Goal: Information Seeking & Learning: Learn about a topic

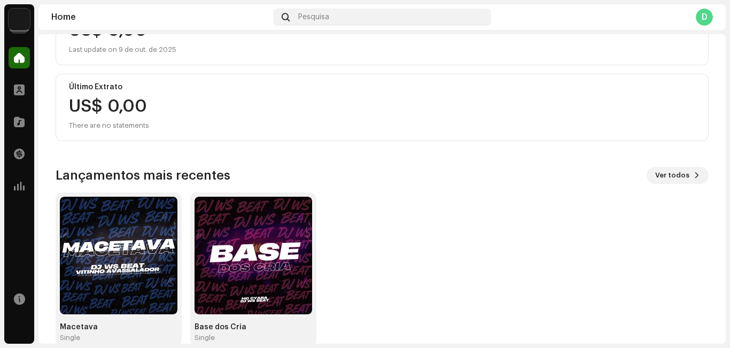
scroll to position [180, 0]
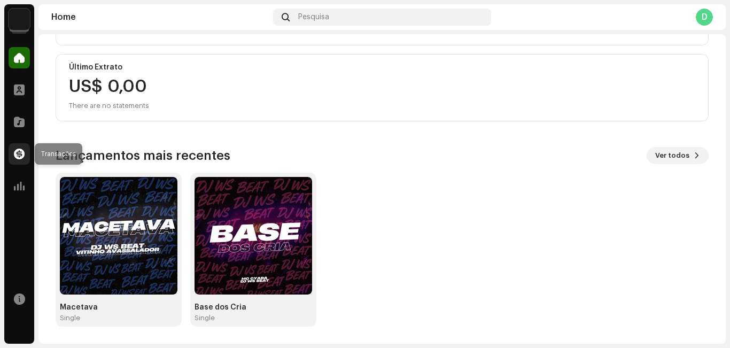
click at [18, 146] on div at bounding box center [19, 153] width 21 height 21
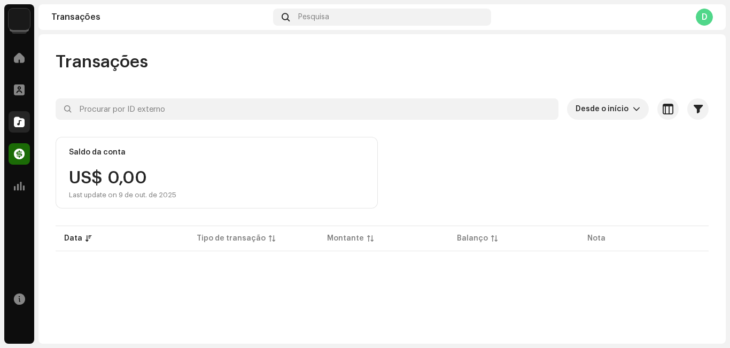
click at [20, 122] on span at bounding box center [19, 122] width 11 height 9
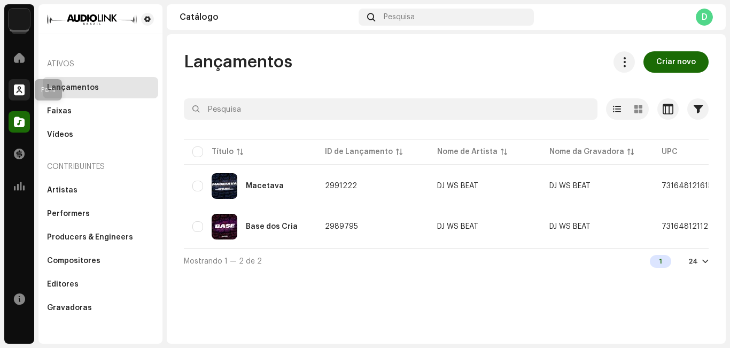
click at [16, 88] on span at bounding box center [19, 90] width 11 height 9
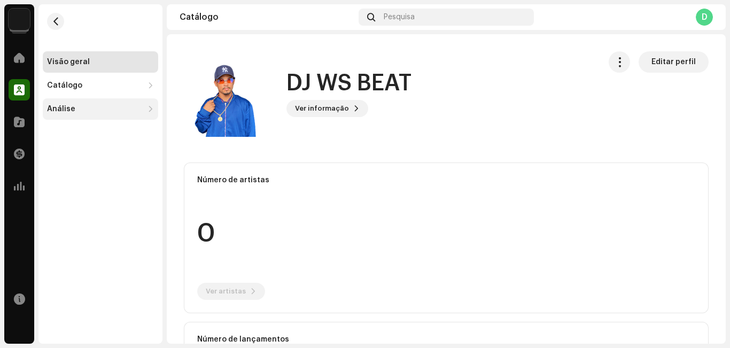
click at [119, 114] on div "Análise" at bounding box center [100, 108] width 115 height 21
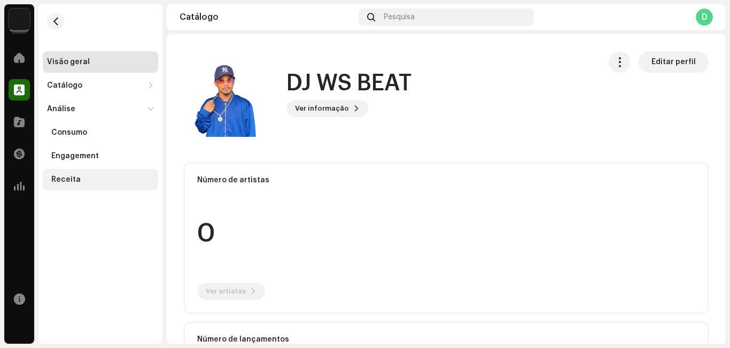
click at [79, 178] on div "Receita" at bounding box center [102, 179] width 103 height 9
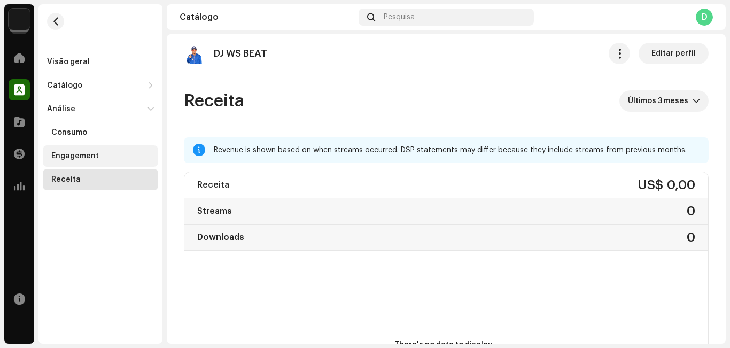
click at [94, 160] on div "Engagement" at bounding box center [100, 155] width 115 height 21
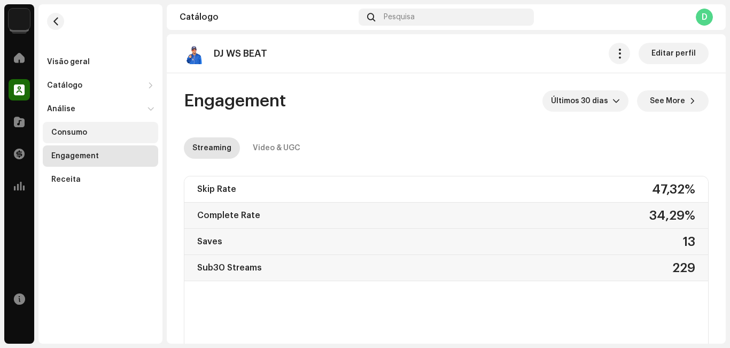
click at [86, 125] on div "Consumo" at bounding box center [100, 132] width 115 height 21
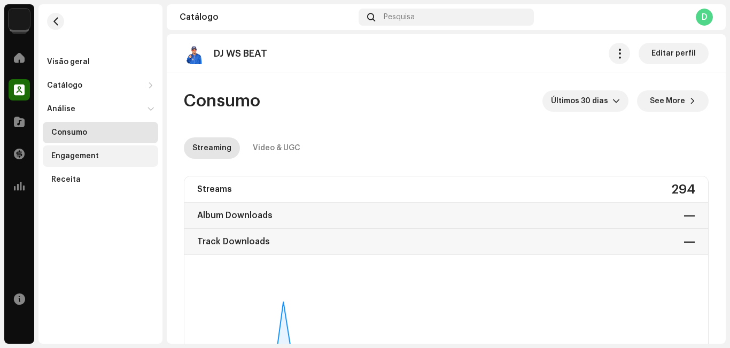
click at [101, 158] on div "Engagement" at bounding box center [102, 156] width 103 height 9
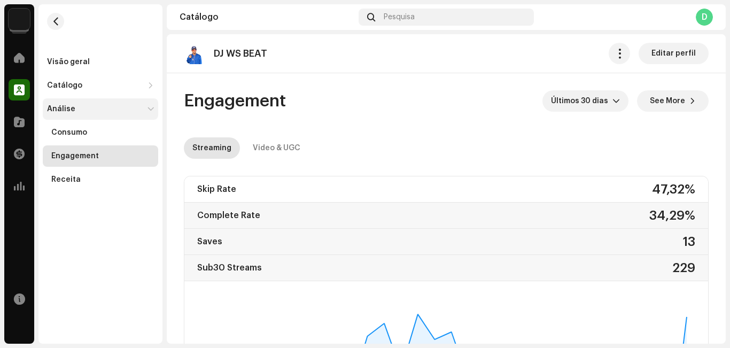
click at [87, 113] on div "Análise" at bounding box center [95, 109] width 96 height 9
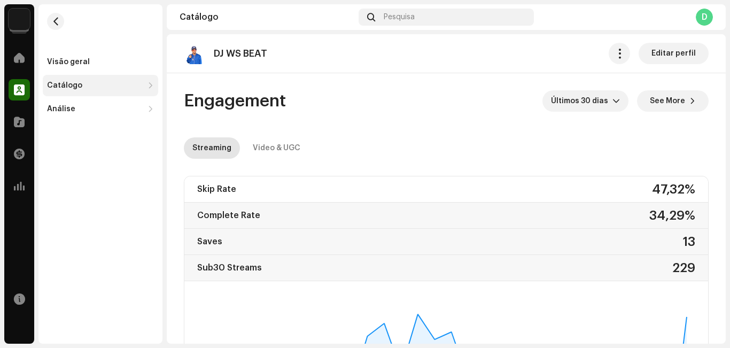
click at [115, 87] on div "Catálogo" at bounding box center [95, 85] width 96 height 9
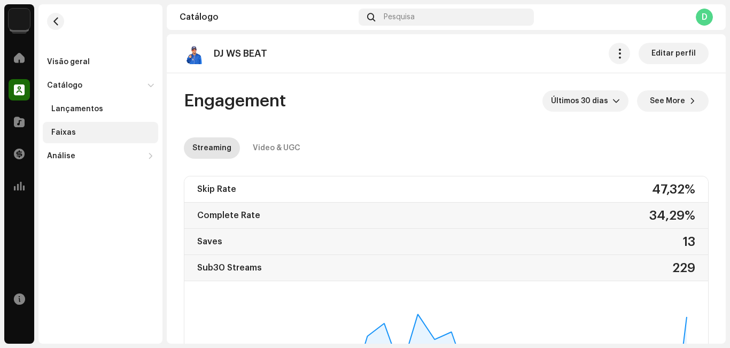
click at [88, 131] on div "Faixas" at bounding box center [102, 132] width 103 height 9
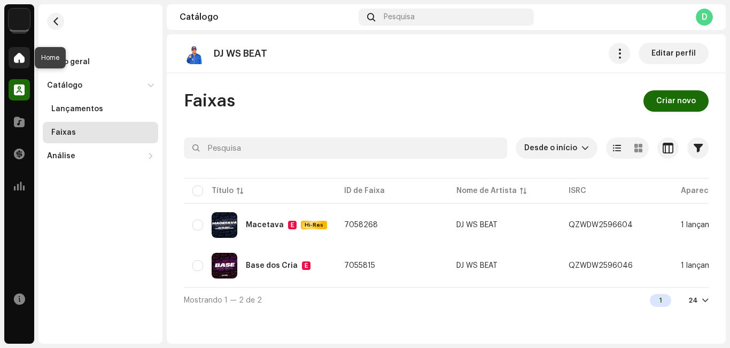
click at [20, 57] on span at bounding box center [19, 57] width 11 height 9
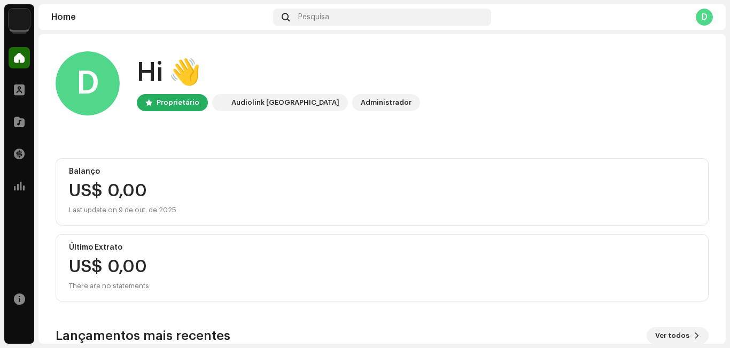
click at [22, 22] on img at bounding box center [19, 19] width 21 height 21
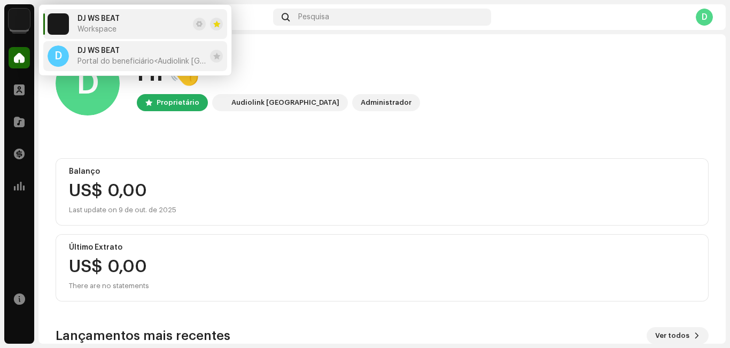
click at [127, 56] on div "DJ WS BEAT Portal do beneficiário <Audiolink Brasil>" at bounding box center [142, 56] width 128 height 19
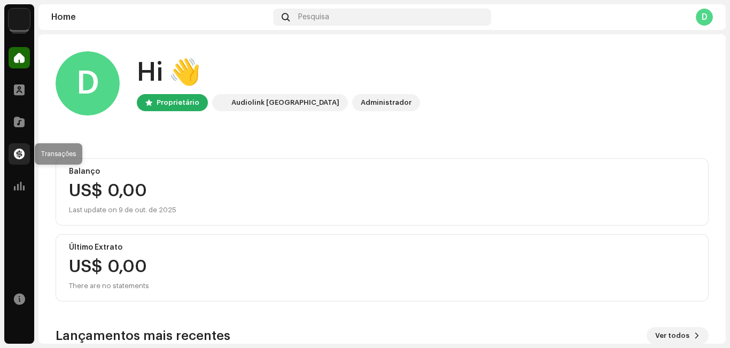
click at [16, 147] on div at bounding box center [19, 153] width 21 height 21
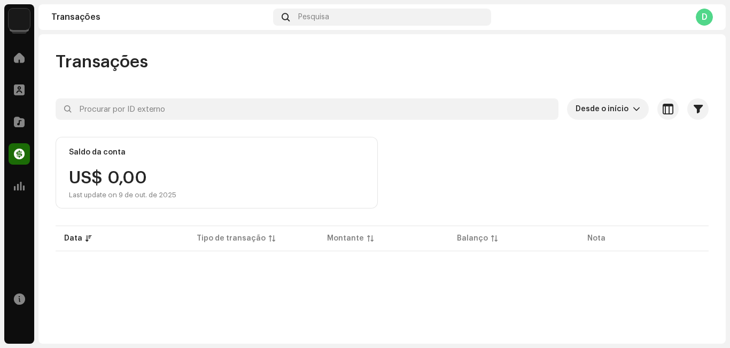
click at [29, 206] on div "Home Perfil Catálogo Transações Análise Recursos" at bounding box center [19, 193] width 30 height 301
click at [21, 189] on span at bounding box center [19, 186] width 11 height 9
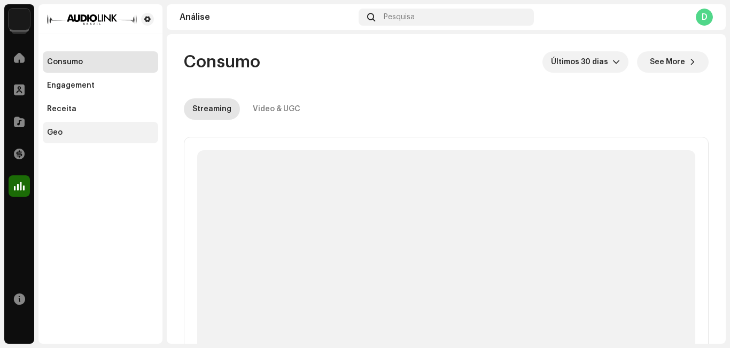
click at [77, 137] on div "Geo" at bounding box center [100, 132] width 115 height 21
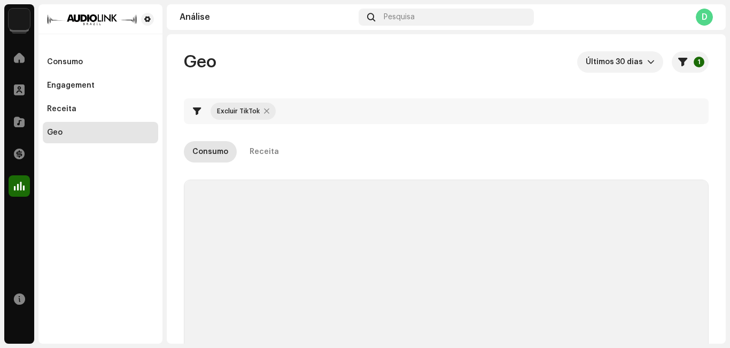
checkbox input "true"
click at [62, 109] on div "Receita" at bounding box center [61, 109] width 29 height 9
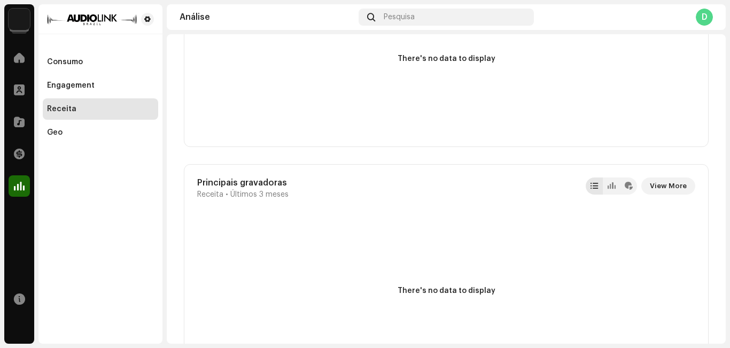
scroll to position [1283, 0]
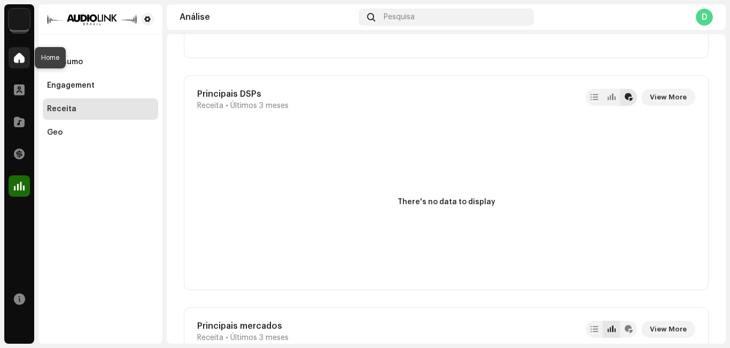
click at [26, 52] on div at bounding box center [19, 57] width 21 height 21
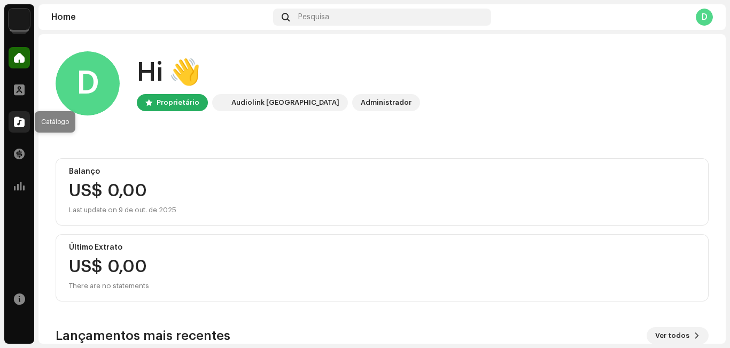
click at [19, 129] on div at bounding box center [19, 121] width 21 height 21
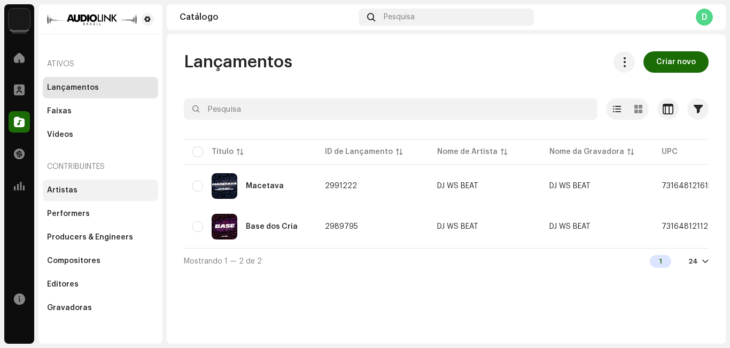
click at [61, 189] on div "Artistas" at bounding box center [62, 190] width 30 height 9
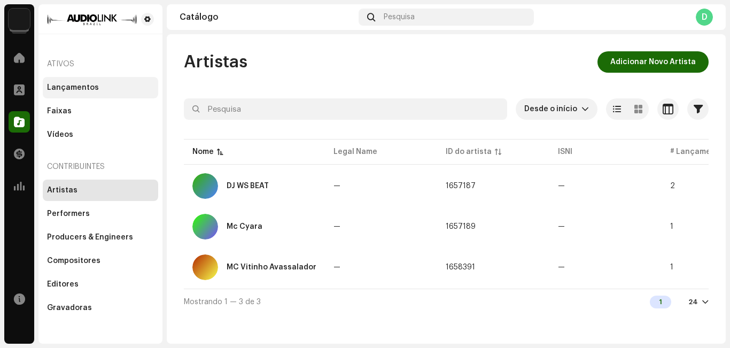
click at [60, 89] on div "Lançamentos" at bounding box center [73, 87] width 52 height 9
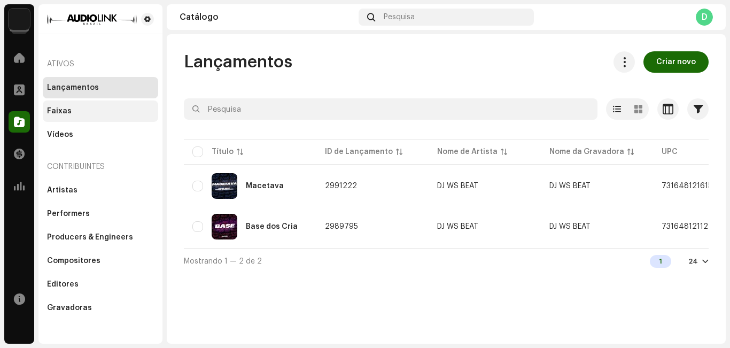
click at [87, 113] on div "Faixas" at bounding box center [100, 111] width 107 height 9
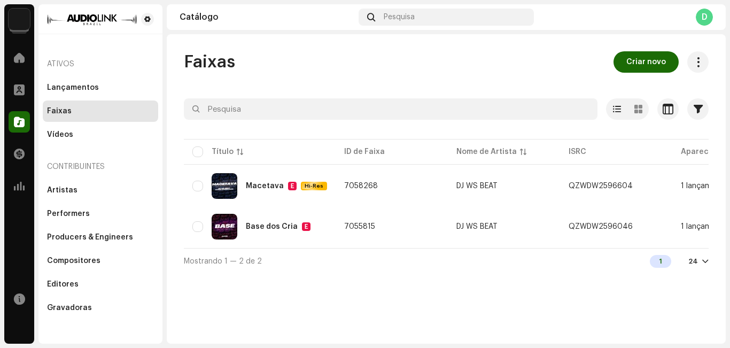
click at [19, 15] on img at bounding box center [19, 19] width 21 height 21
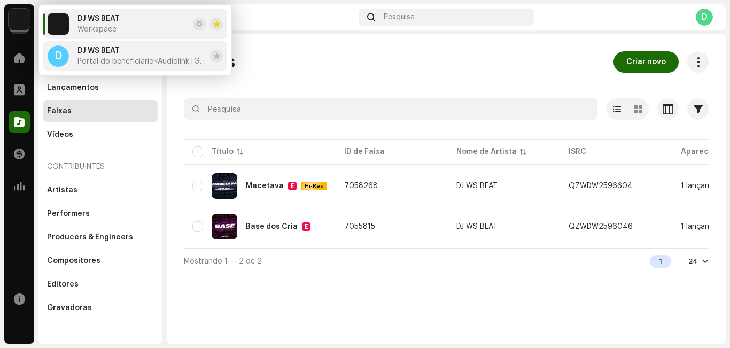
click at [125, 51] on div "DJ WS BEAT Portal do beneficiário <Audiolink Brasil>" at bounding box center [142, 56] width 128 height 19
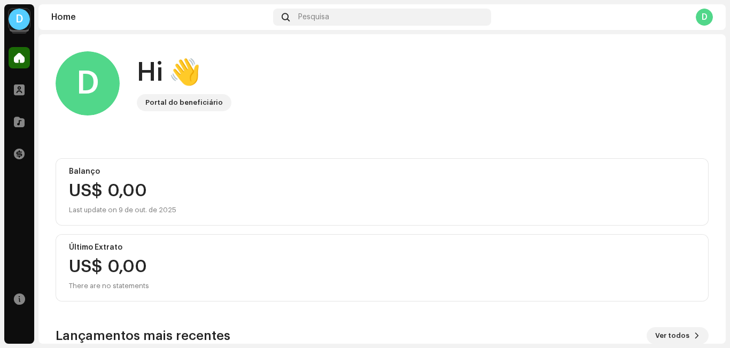
click at [707, 18] on div "D" at bounding box center [704, 17] width 17 height 17
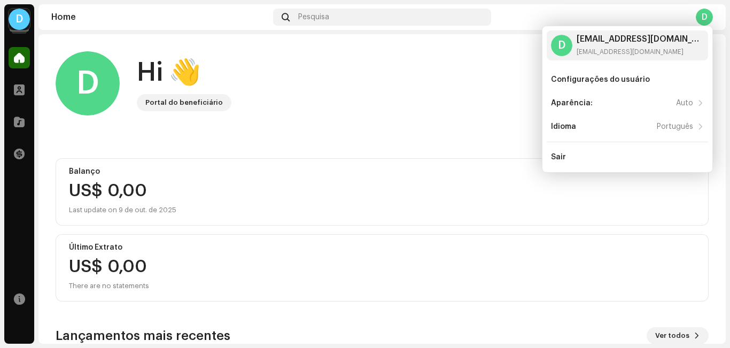
scroll to position [160, 0]
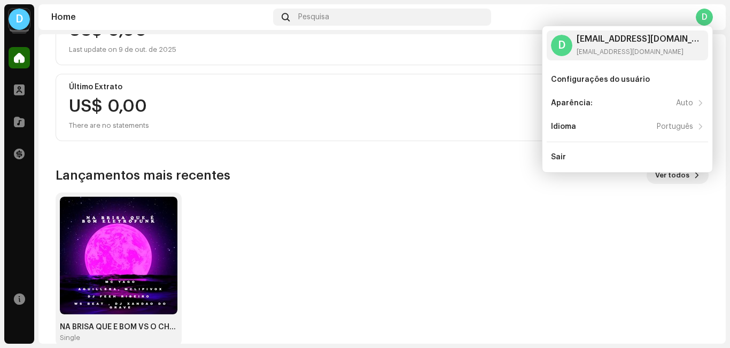
click at [318, 69] on div "Balanço US$ 0,00 Last update on 9 de out. de 2025 Último Extrato US$ 0,00 There…" at bounding box center [382, 69] width 653 height 143
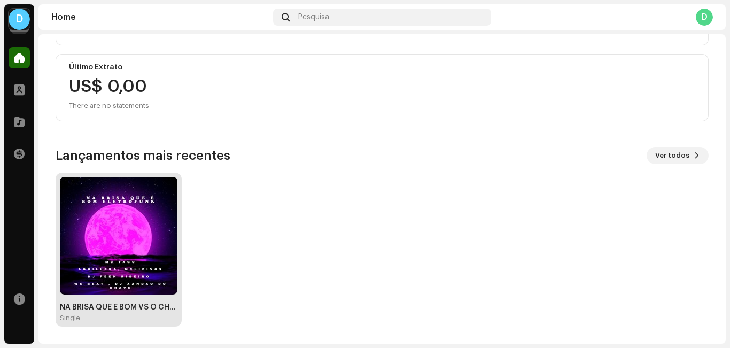
click at [127, 233] on img at bounding box center [119, 236] width 118 height 118
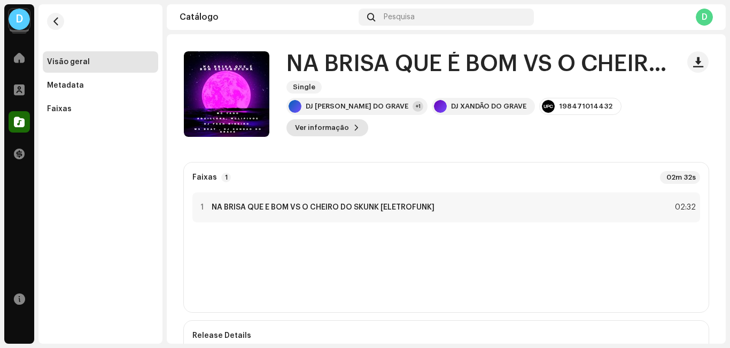
click at [323, 128] on span "Ver informação" at bounding box center [322, 127] width 54 height 21
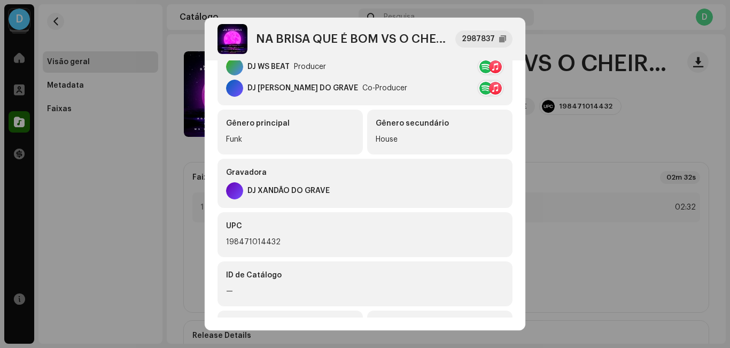
scroll to position [318, 0]
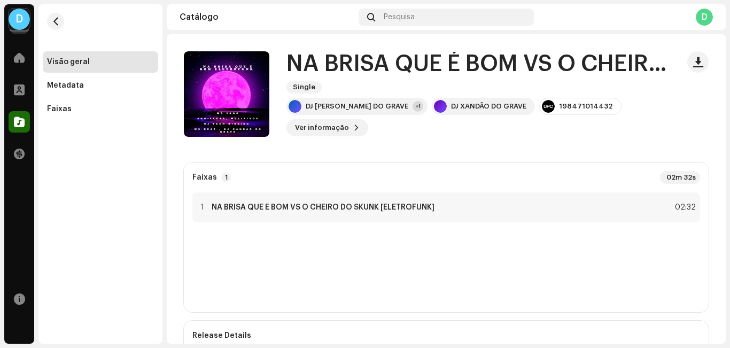
click at [605, 113] on div "NA BRISA QUE É BOM VS O CHEIRO DO SKUNK [ELETROFUNK] 2987837 Metadata Distribui…" at bounding box center [365, 174] width 730 height 348
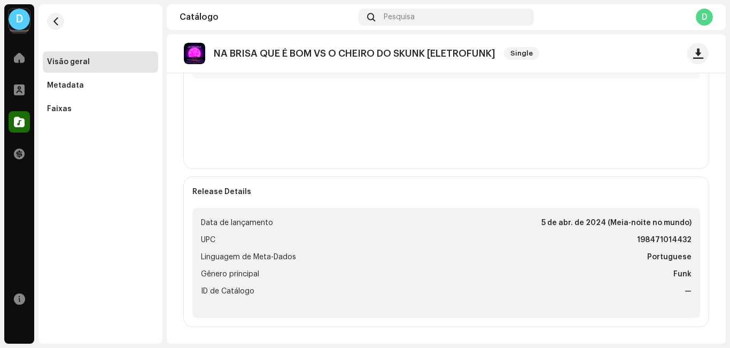
scroll to position [0, 0]
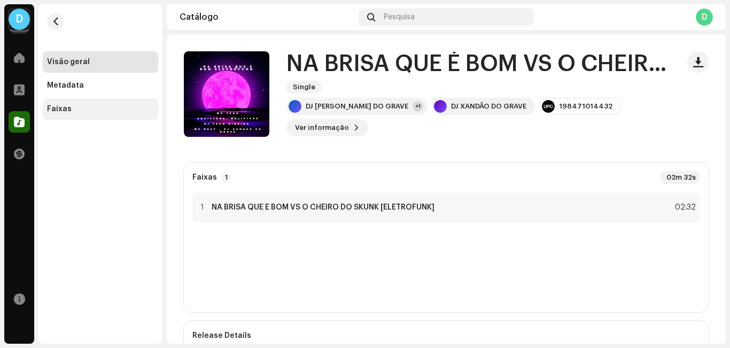
drag, startPoint x: 79, startPoint y: 89, endPoint x: 88, endPoint y: 99, distance: 14.0
click at [79, 90] on div "Metadata" at bounding box center [100, 85] width 115 height 21
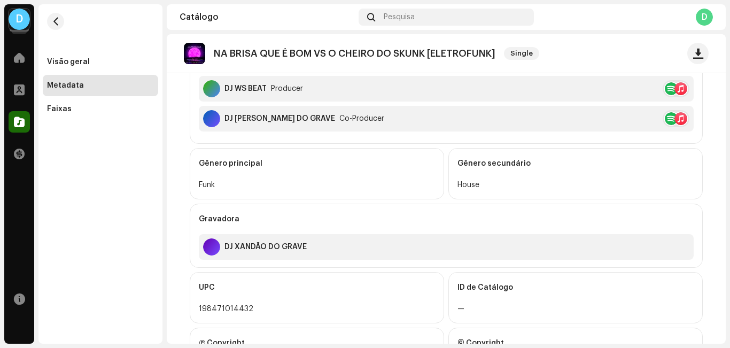
scroll to position [435, 0]
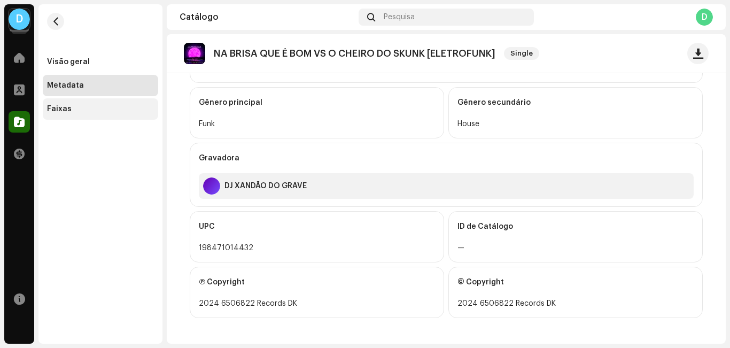
click at [90, 101] on div "Faixas" at bounding box center [100, 108] width 115 height 21
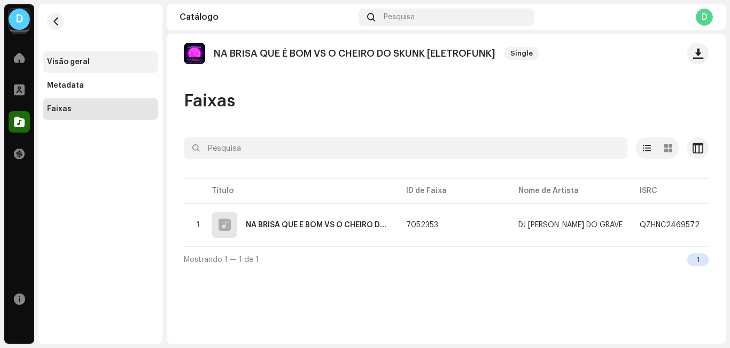
click at [67, 65] on div "Visão geral" at bounding box center [68, 62] width 43 height 9
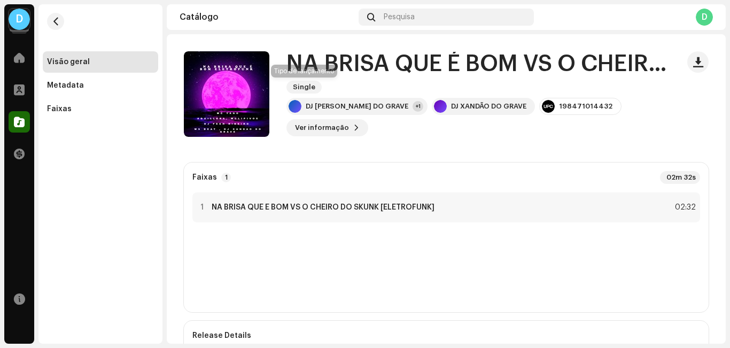
click at [308, 83] on span "Single" at bounding box center [304, 87] width 35 height 13
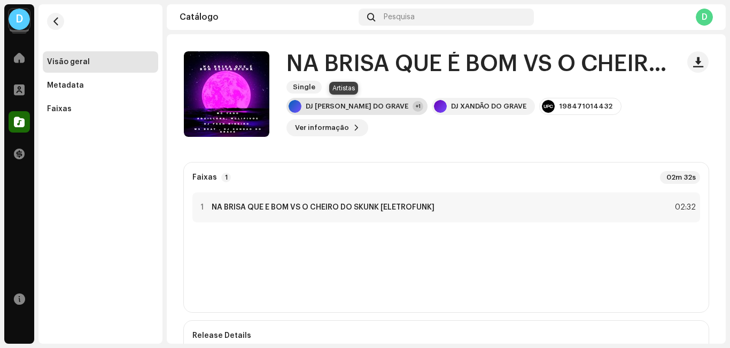
click at [384, 108] on div "DJ XANDAO DO GRAVE +1" at bounding box center [357, 106] width 141 height 17
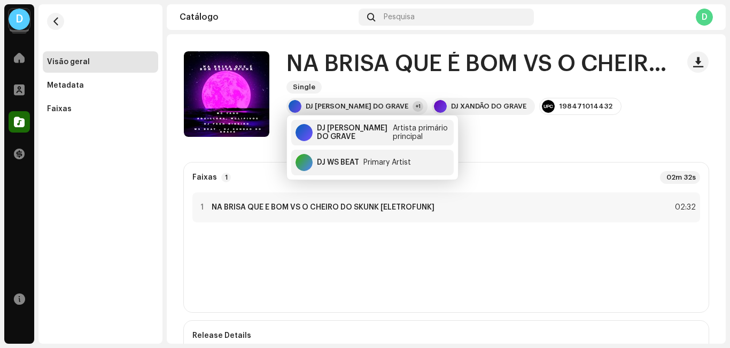
click at [511, 144] on catalog-releases-details-overview "NA BRISA QUE É BOM VS O CHEIRO DO SKUNK [ELETROFUNK] Single NA BRISA QUE É BOM …" at bounding box center [446, 260] width 559 height 453
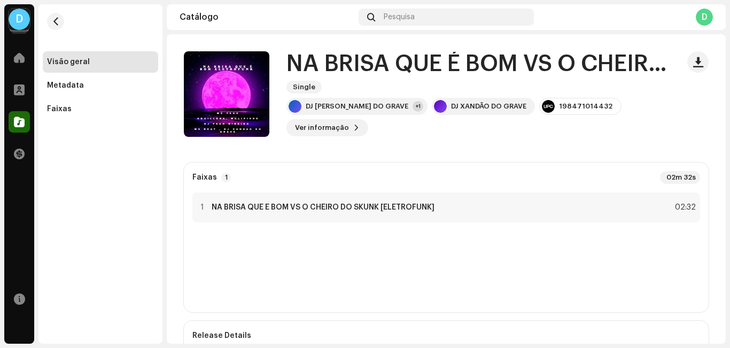
click at [21, 19] on div "D" at bounding box center [19, 19] width 21 height 21
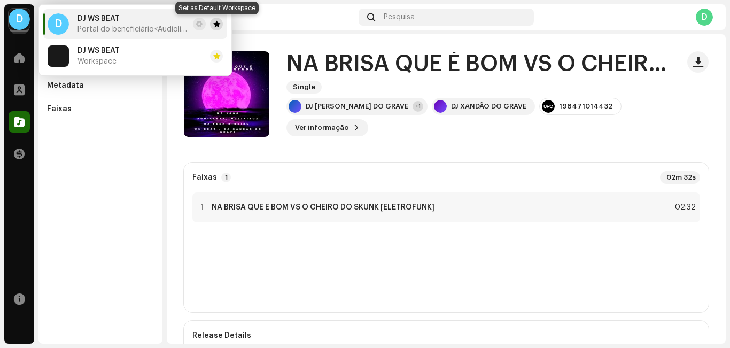
click at [219, 25] on span at bounding box center [216, 24] width 7 height 9
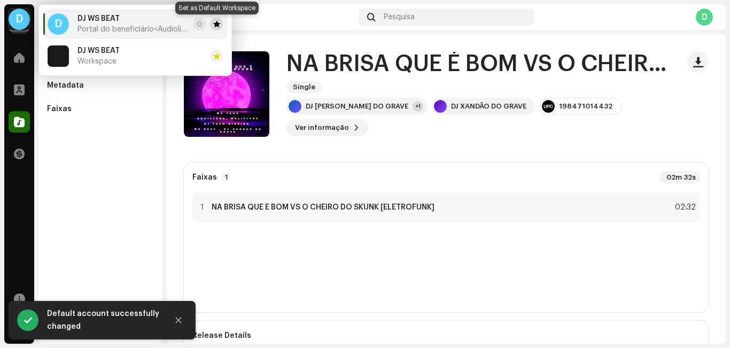
click at [218, 28] on span at bounding box center [216, 24] width 7 height 9
click at [196, 25] on span at bounding box center [199, 24] width 6 height 9
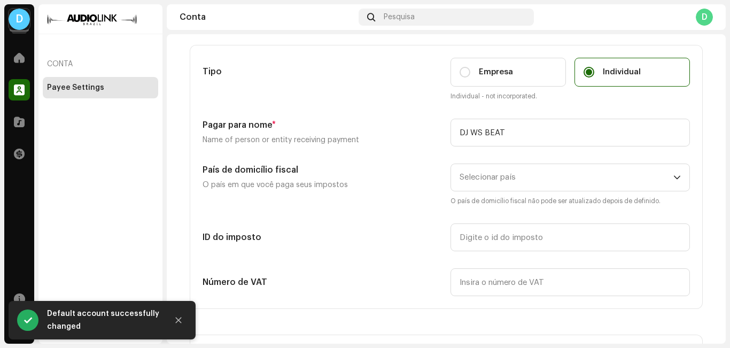
scroll to position [107, 0]
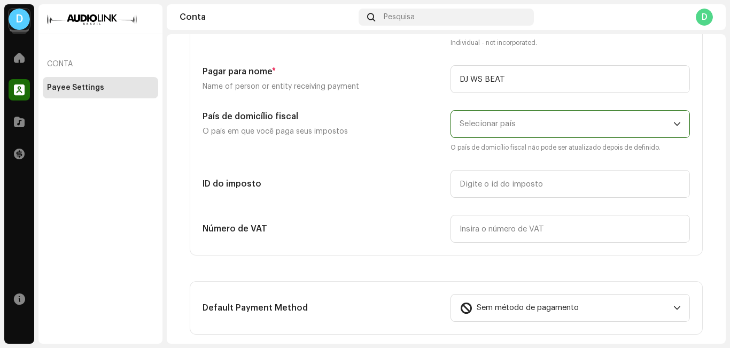
click at [500, 124] on span "Selecionar país" at bounding box center [488, 124] width 56 height 8
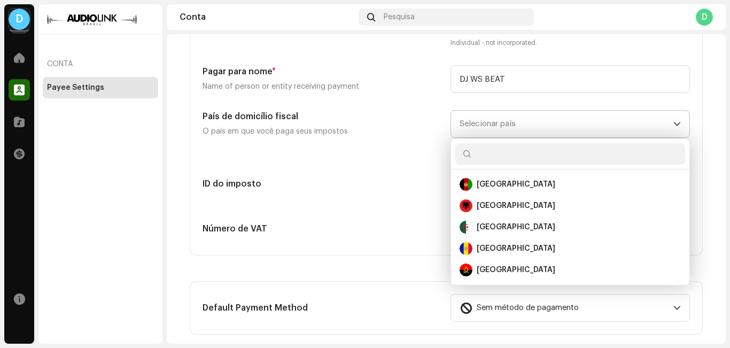
click at [500, 124] on span "Selecionar país" at bounding box center [488, 124] width 56 height 8
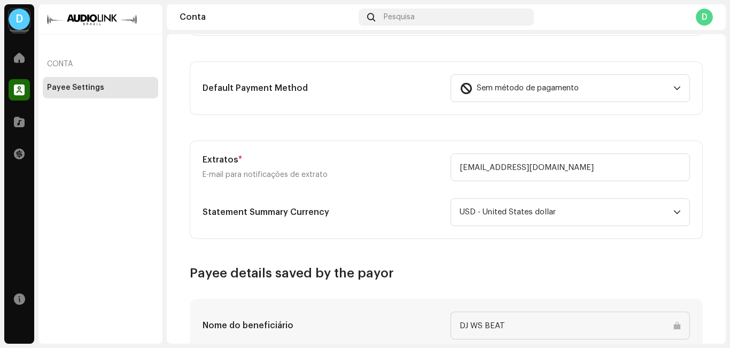
scroll to position [113, 0]
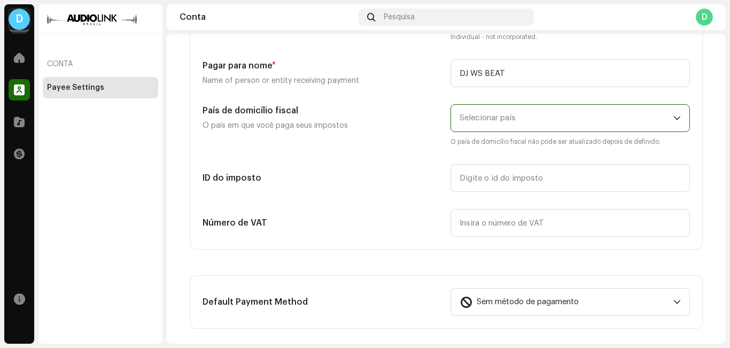
click at [20, 18] on div "D" at bounding box center [19, 19] width 21 height 21
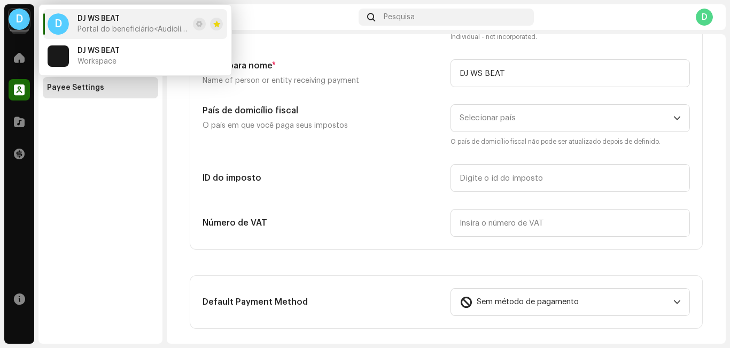
click at [119, 21] on div "DJ WS BEAT Portal do beneficiário <Audiolink Brasil>" at bounding box center [133, 23] width 111 height 19
click at [74, 151] on div "Conta Payee Settings" at bounding box center [100, 173] width 124 height 339
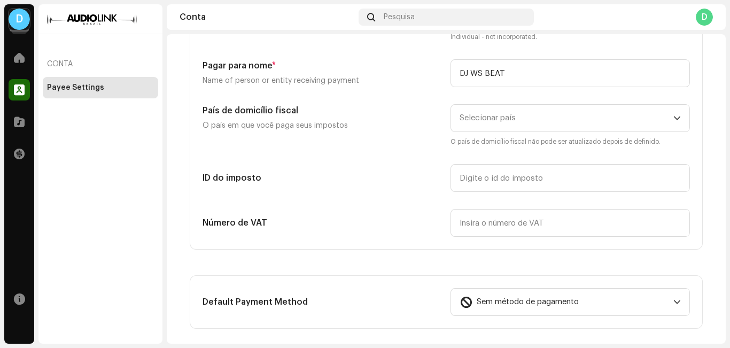
click at [27, 18] on div "D" at bounding box center [19, 19] width 21 height 21
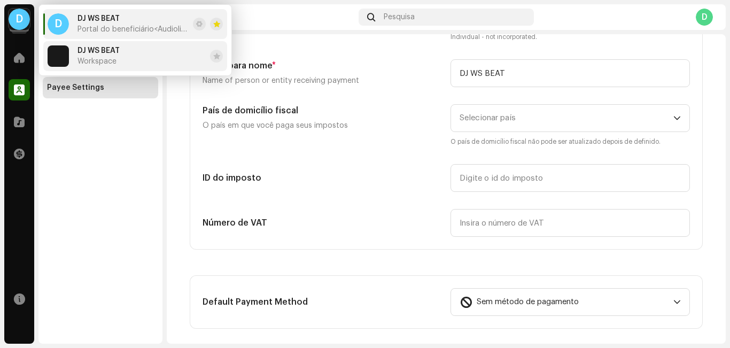
click at [132, 57] on li "DJ WS BEAT Workspace" at bounding box center [135, 56] width 184 height 30
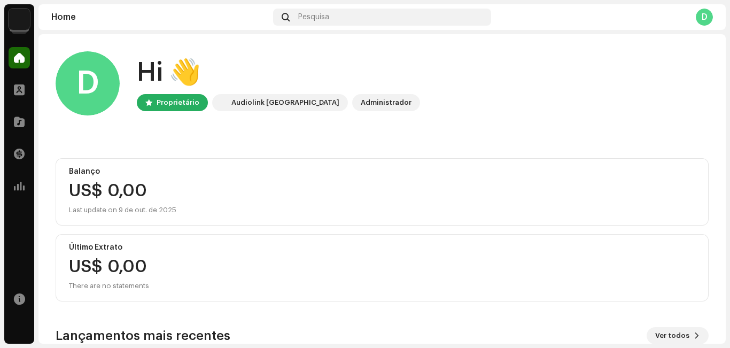
click at [18, 14] on img at bounding box center [19, 19] width 21 height 21
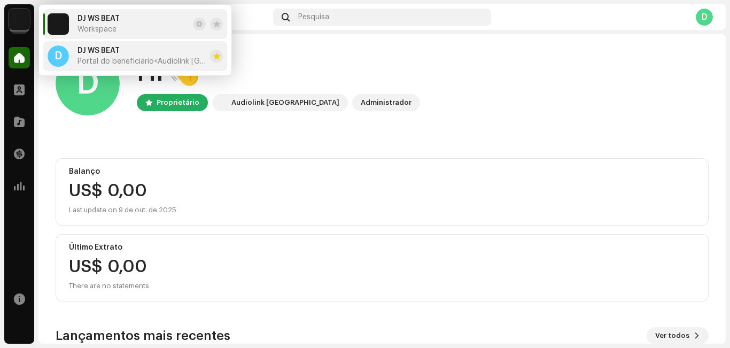
click at [103, 59] on span "Portal do beneficiário <Audiolink Brasil>" at bounding box center [142, 61] width 128 height 9
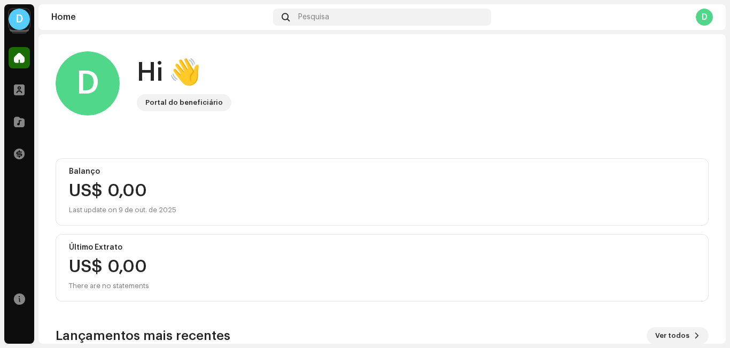
scroll to position [180, 0]
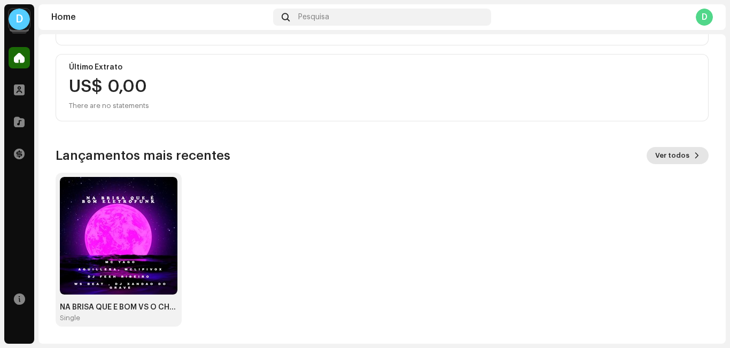
click at [676, 152] on span "Ver todos" at bounding box center [672, 155] width 34 height 21
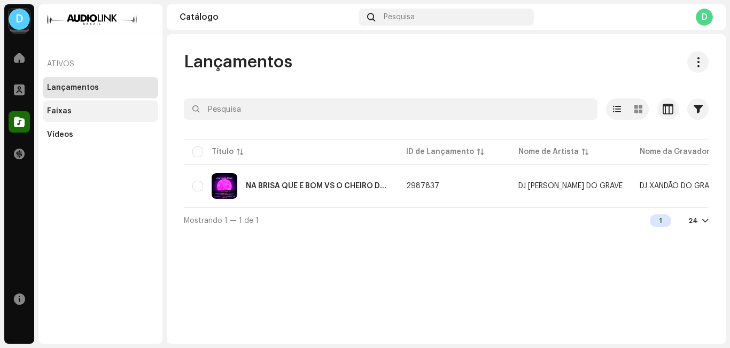
click at [104, 113] on div "Faixas" at bounding box center [100, 111] width 107 height 9
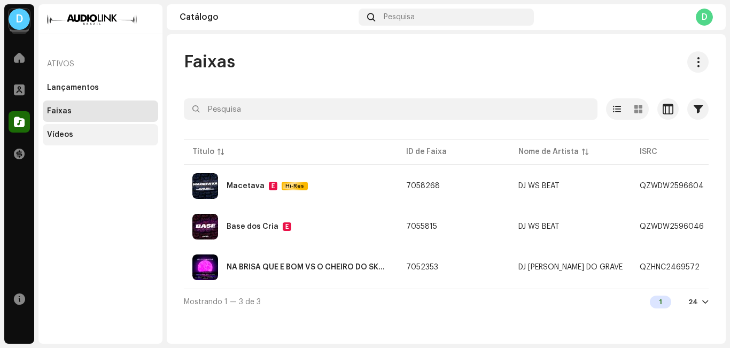
click at [79, 138] on div "Vídeos" at bounding box center [100, 134] width 107 height 9
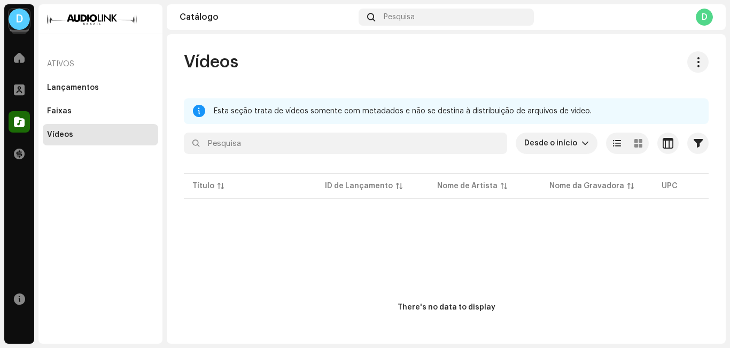
click at [92, 67] on div "Ativos" at bounding box center [100, 64] width 115 height 26
click at [66, 91] on div "Lançamentos" at bounding box center [73, 87] width 52 height 9
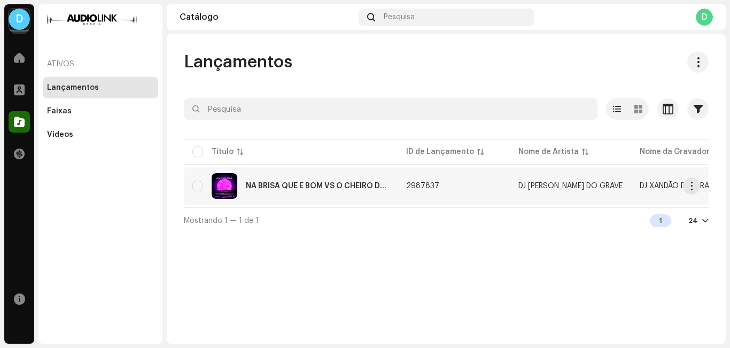
click at [287, 176] on div "NA BRISA QUE É BOM VS O CHEIRO DO SKUNK [ELETROFUNK]" at bounding box center [290, 186] width 197 height 26
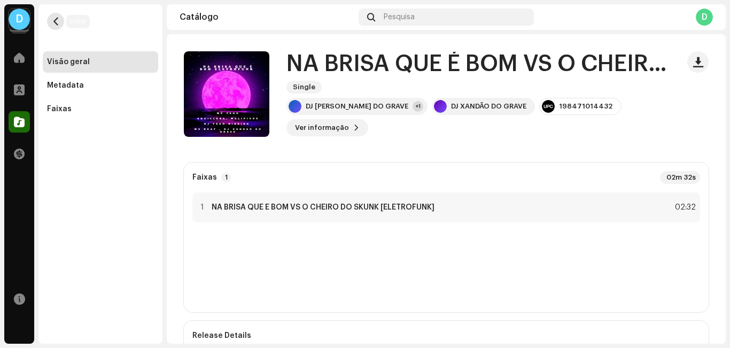
click at [55, 17] on button "button" at bounding box center [55, 21] width 17 height 17
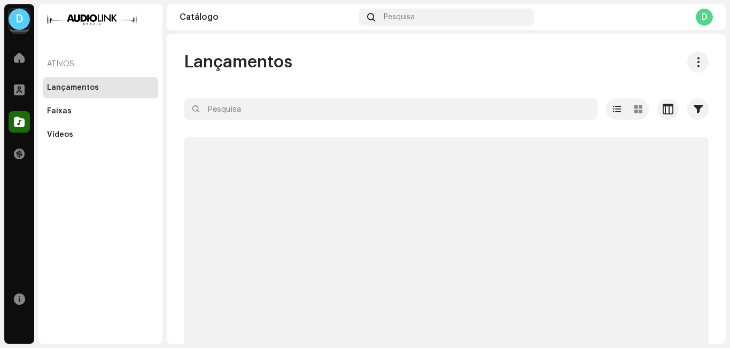
click at [89, 14] on div at bounding box center [100, 19] width 124 height 30
click at [17, 21] on div "D" at bounding box center [19, 19] width 21 height 21
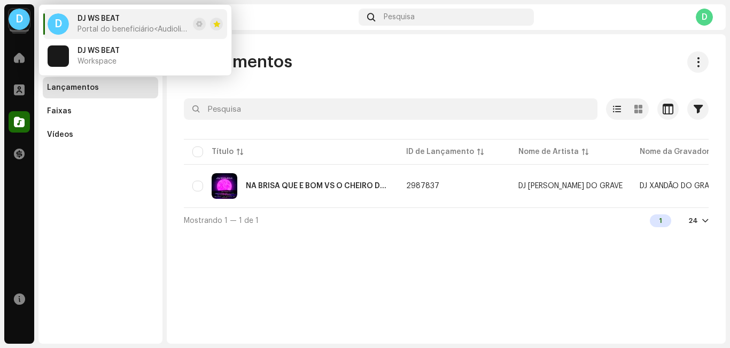
click at [400, 55] on div "Lançamentos" at bounding box center [446, 61] width 525 height 21
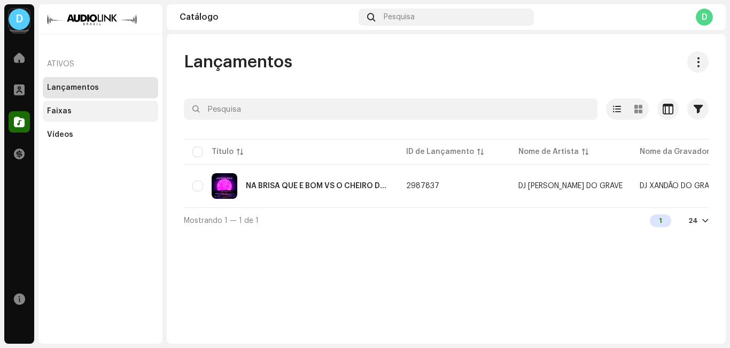
click at [69, 114] on div "Faixas" at bounding box center [59, 111] width 25 height 9
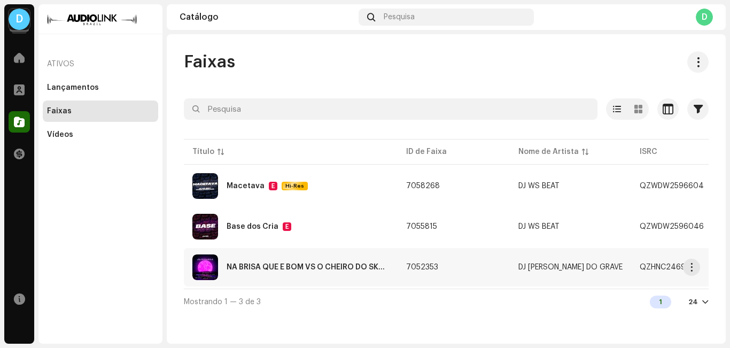
click at [581, 258] on td "DJ XANDAO DO GRAVE" at bounding box center [570, 267] width 121 height 38
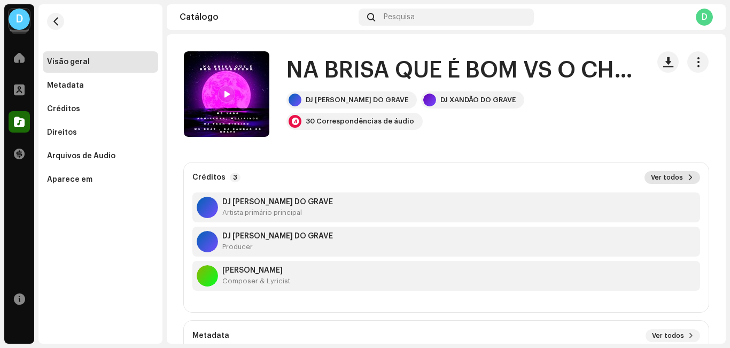
click at [660, 176] on span "Ver todos" at bounding box center [667, 177] width 32 height 9
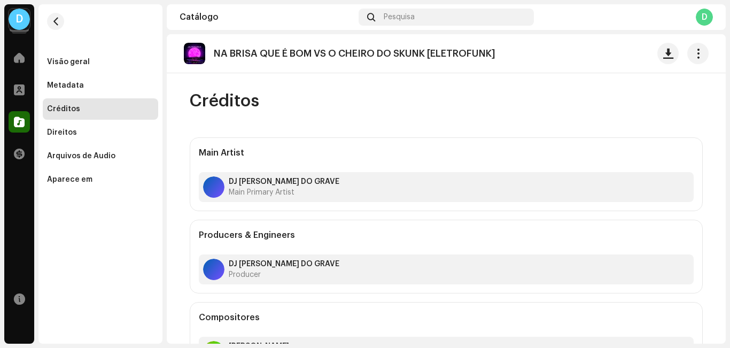
click at [701, 17] on div "D" at bounding box center [704, 17] width 17 height 17
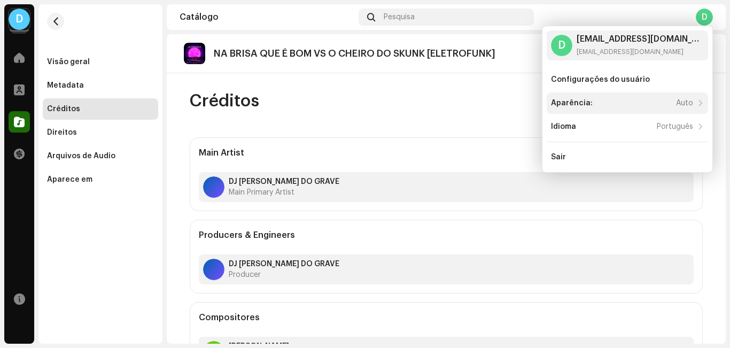
click at [657, 105] on div "Aparência: Auto" at bounding box center [622, 103] width 142 height 9
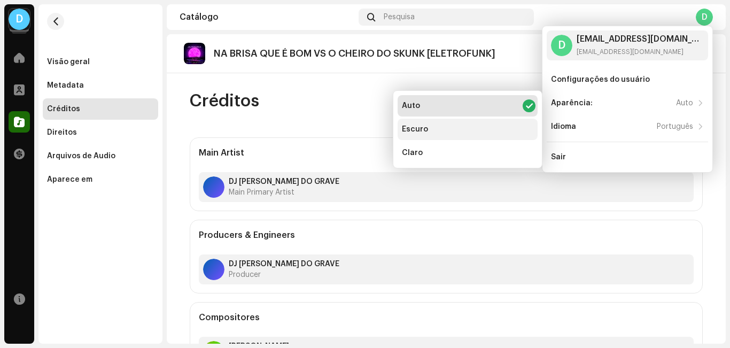
click at [477, 131] on div "Escuro" at bounding box center [468, 129] width 140 height 21
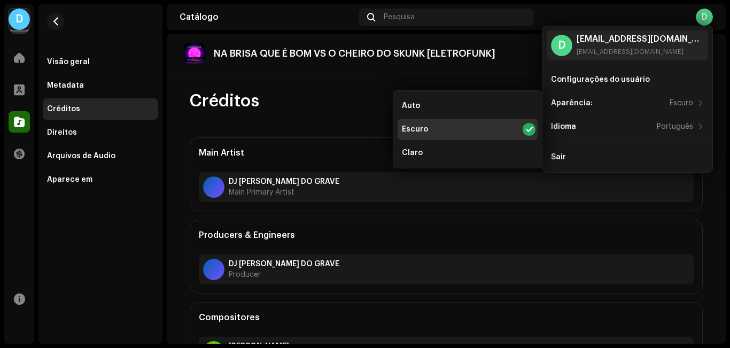
click at [335, 105] on div "Créditos" at bounding box center [446, 100] width 513 height 21
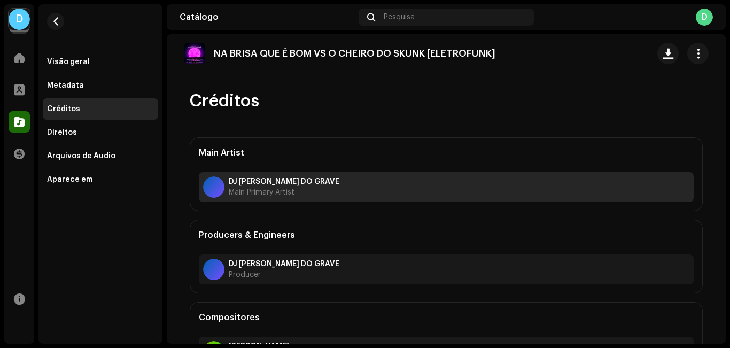
click at [337, 191] on div "DJ XANDAO DO GRAVE Main Primary Artist" at bounding box center [446, 187] width 495 height 30
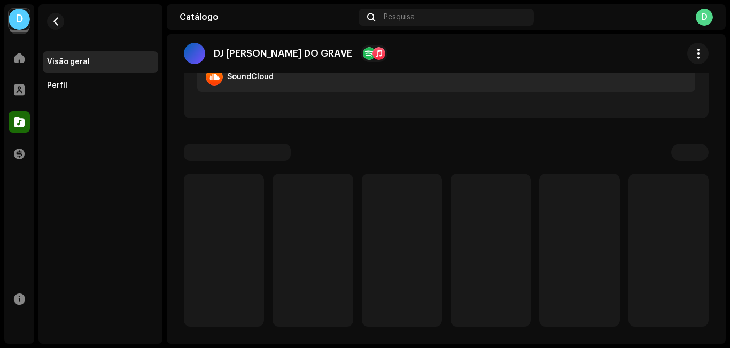
scroll to position [194, 0]
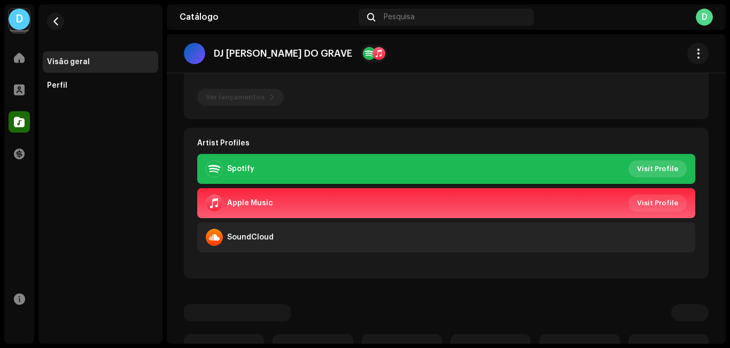
click at [661, 169] on span "Visit Profile" at bounding box center [657, 168] width 41 height 21
